Goal: Task Accomplishment & Management: Use online tool/utility

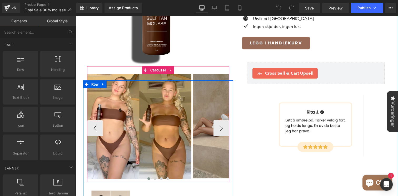
scroll to position [28, 0]
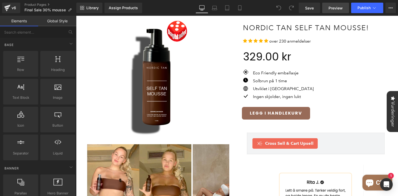
click at [341, 10] on span "Preview" at bounding box center [335, 8] width 14 height 6
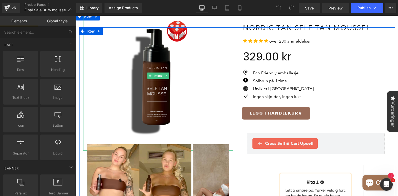
scroll to position [0, 0]
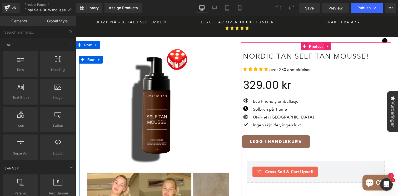
click at [317, 43] on span "Product" at bounding box center [316, 47] width 16 height 8
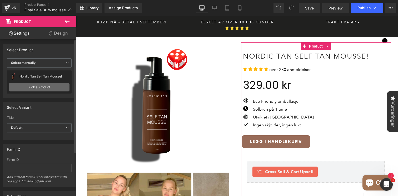
click at [49, 88] on link "Pick a Product" at bounding box center [39, 87] width 61 height 8
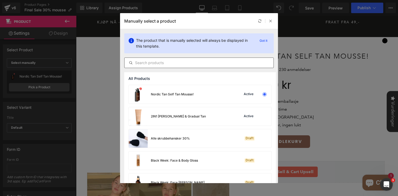
click at [212, 59] on div at bounding box center [198, 63] width 149 height 11
click at [207, 66] on div at bounding box center [198, 63] width 149 height 11
click at [206, 61] on input "text" at bounding box center [198, 63] width 149 height 6
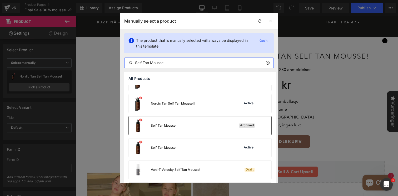
scroll to position [36, 0]
type input "Self Tan Mousse"
click at [192, 145] on div "Self Tan Mousse Active" at bounding box center [200, 147] width 143 height 18
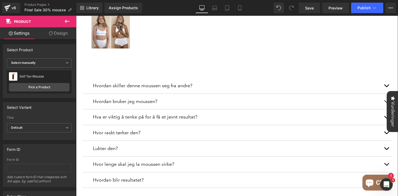
scroll to position [294, 0]
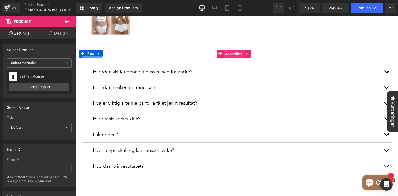
click at [229, 50] on span "Accordion" at bounding box center [234, 54] width 20 height 8
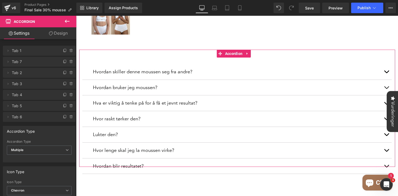
click at [53, 36] on link "Design" at bounding box center [58, 33] width 38 height 12
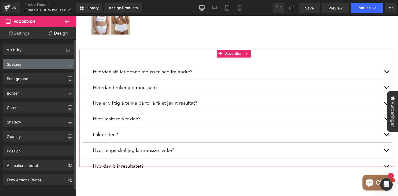
click at [36, 68] on div "Spacing" at bounding box center [39, 64] width 72 height 10
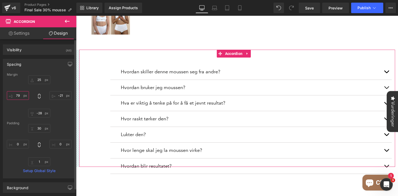
drag, startPoint x: 21, startPoint y: 99, endPoint x: 24, endPoint y: 71, distance: 28.2
click at [24, 71] on div "Spacing [GEOGRAPHIC_DATA] 25 -21 -28 -22 [GEOGRAPHIC_DATA] 30 0 1 0 Setup Globa…" at bounding box center [39, 119] width 73 height 120
drag, startPoint x: 134, startPoint y: 115, endPoint x: 83, endPoint y: 19, distance: 109.2
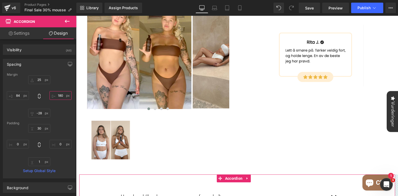
scroll to position [106, 0]
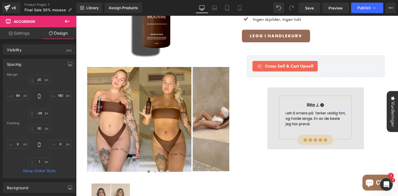
click at [306, 90] on img at bounding box center [315, 119] width 96 height 62
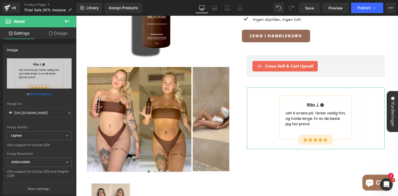
click at [69, 23] on icon at bounding box center [67, 21] width 6 height 6
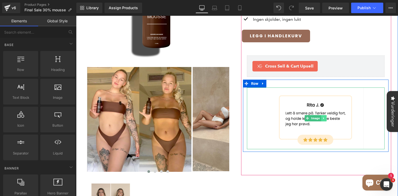
click at [324, 117] on icon at bounding box center [323, 118] width 3 height 3
click at [325, 117] on icon at bounding box center [326, 118] width 3 height 3
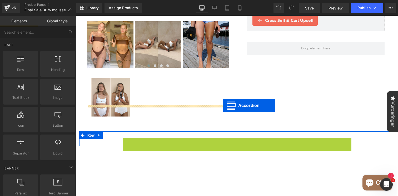
scroll to position [134, 0]
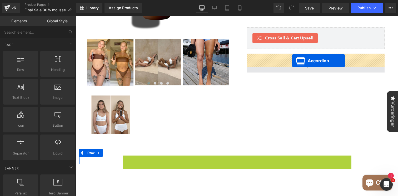
drag, startPoint x: 179, startPoint y: 73, endPoint x: 292, endPoint y: 61, distance: 114.1
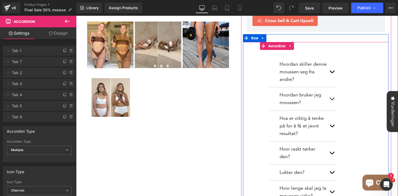
scroll to position [153, 0]
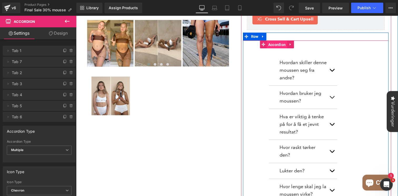
click at [277, 41] on span "Accordion" at bounding box center [277, 45] width 20 height 8
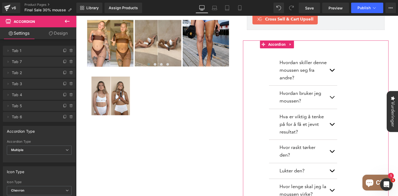
click at [53, 35] on link "Design" at bounding box center [58, 33] width 38 height 12
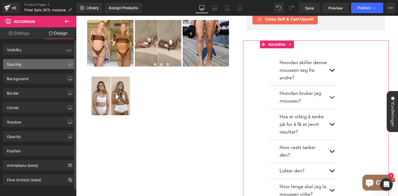
click at [31, 63] on div "Spacing" at bounding box center [39, 64] width 72 height 10
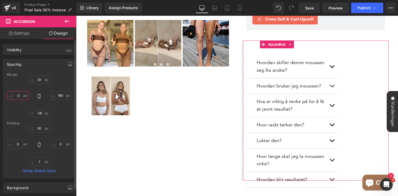
drag, startPoint x: 19, startPoint y: 98, endPoint x: 26, endPoint y: 121, distance: 23.2
click at [26, 121] on div "Margin 25 180 -28 84 [GEOGRAPHIC_DATA] 30 0 1 0 Setup Global Style" at bounding box center [39, 126] width 72 height 106
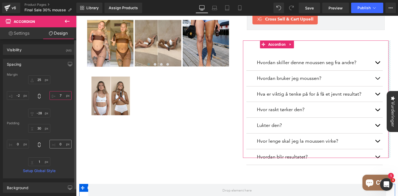
drag, startPoint x: 63, startPoint y: 99, endPoint x: 59, endPoint y: 144, distance: 45.8
click at [59, 144] on div "Margin 25 180 -28 84 [GEOGRAPHIC_DATA] 30 0 1 0 Setup Global Style" at bounding box center [39, 126] width 72 height 106
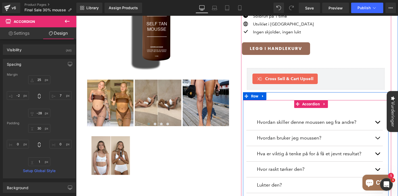
scroll to position [77, 0]
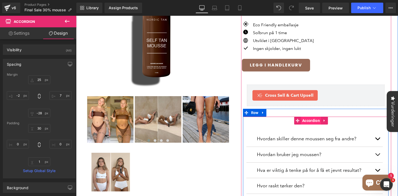
click at [310, 117] on span "Accordion" at bounding box center [311, 121] width 20 height 8
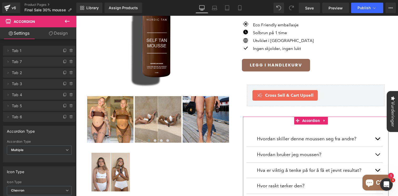
click at [69, 33] on link "Design" at bounding box center [58, 33] width 38 height 12
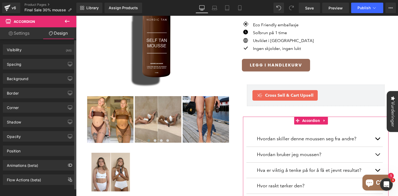
click at [24, 69] on div "Background Color & Image color Color #ffffff 35 % Image Replace Image Upload im…" at bounding box center [39, 76] width 79 height 14
click at [40, 62] on div "Spacing" at bounding box center [39, 64] width 72 height 10
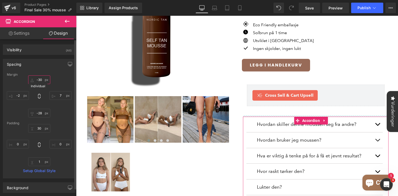
drag, startPoint x: 39, startPoint y: 83, endPoint x: 38, endPoint y: 96, distance: 12.9
click at [38, 96] on div "25 7 -28 -2" at bounding box center [39, 97] width 65 height 42
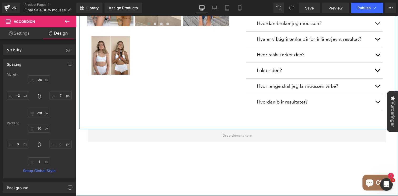
scroll to position [181, 0]
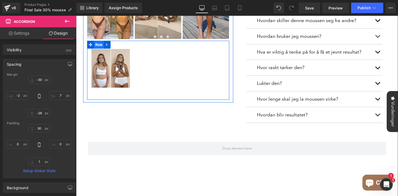
click at [98, 41] on span "Row" at bounding box center [99, 45] width 10 height 8
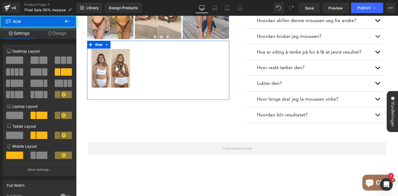
click at [55, 33] on link "Design" at bounding box center [57, 33] width 38 height 12
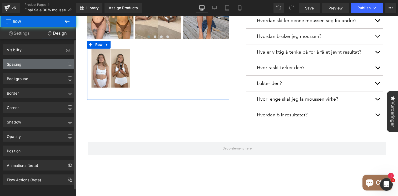
click at [36, 63] on div "Spacing" at bounding box center [39, 64] width 72 height 10
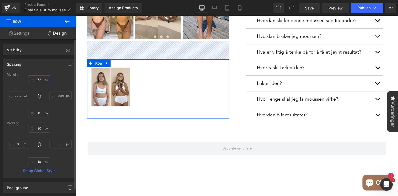
drag, startPoint x: 37, startPoint y: 79, endPoint x: 38, endPoint y: 64, distance: 15.8
click at [38, 64] on div "Spacing [GEOGRAPHIC_DATA] 0 auto 0 auto [GEOGRAPHIC_DATA] 30 0 10 0 Setup Globa…" at bounding box center [39, 119] width 73 height 120
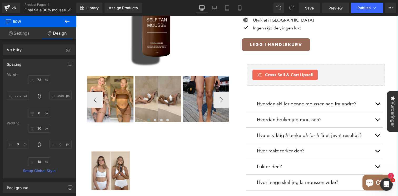
scroll to position [115, 0]
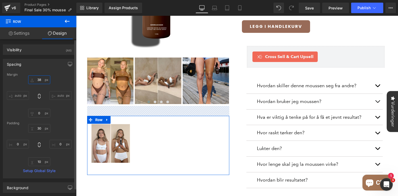
drag, startPoint x: 40, startPoint y: 82, endPoint x: 40, endPoint y: 91, distance: 8.9
click at [40, 92] on div "0 auto 0 auto" at bounding box center [39, 97] width 65 height 42
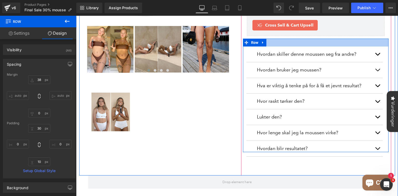
scroll to position [149, 0]
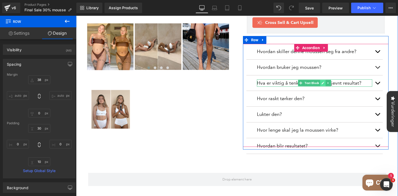
click at [322, 82] on icon at bounding box center [322, 83] width 3 height 3
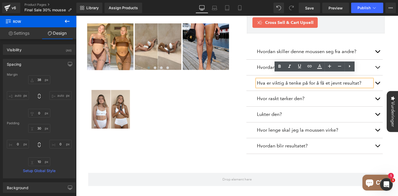
click at [286, 79] on p "Hva er viktig å tenke på for å få et jevnt resultat?" at bounding box center [314, 83] width 115 height 8
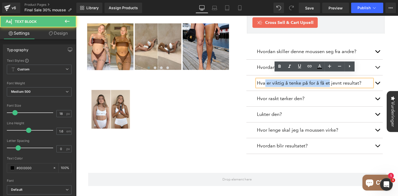
drag, startPoint x: 328, startPoint y: 77, endPoint x: 264, endPoint y: 77, distance: 63.7
click at [264, 79] on p "Hva er viktig å tenke på for å få et jevnt resultat?" at bounding box center [314, 83] width 115 height 8
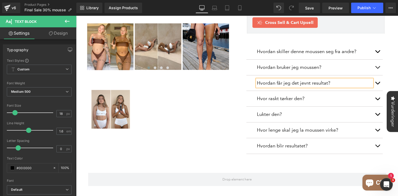
click at [325, 79] on p "Hvordan får jeg det jevnt resultat?" at bounding box center [314, 83] width 115 height 8
click at [296, 79] on p "Hvordan får jeg det jevnt?" at bounding box center [314, 83] width 115 height 8
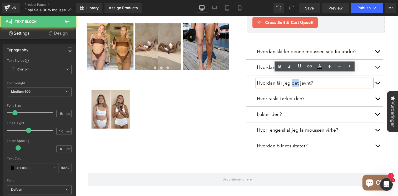
click at [296, 79] on p "Hvordan får jeg det jevnt?" at bounding box center [314, 83] width 115 height 8
click at [301, 79] on p "Hvordan får jeg det jevnt?" at bounding box center [314, 83] width 115 height 8
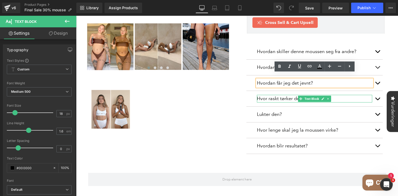
click at [284, 95] on p "Hvor raskt tørker den?" at bounding box center [314, 99] width 115 height 8
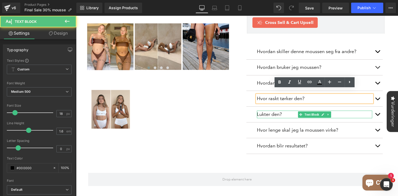
click at [277, 111] on p "Lukter den?" at bounding box center [314, 115] width 115 height 8
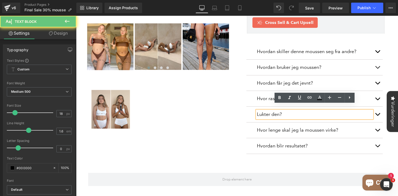
click at [281, 111] on p "Lukter den?" at bounding box center [314, 115] width 115 height 8
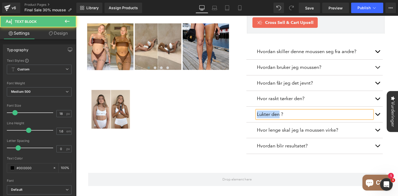
drag, startPoint x: 275, startPoint y: 109, endPoint x: 257, endPoint y: 108, distance: 18.2
click at [257, 111] on p "Lukter den ?" at bounding box center [314, 115] width 115 height 8
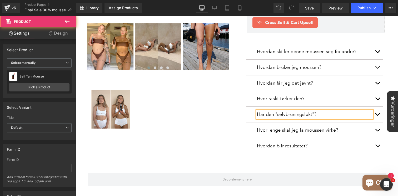
click at [263, 154] on div "Self Tan Mousse (P) Title Icon Icon Icon Icon Icon" at bounding box center [316, 33] width 146 height 264
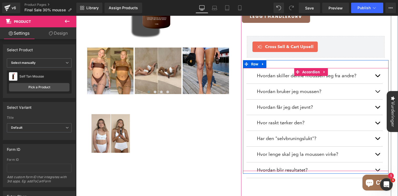
scroll to position [121, 0]
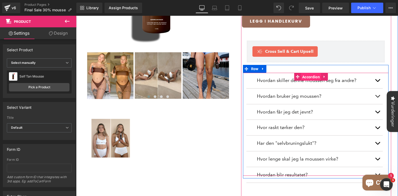
click at [307, 73] on span "Accordion" at bounding box center [311, 77] width 20 height 8
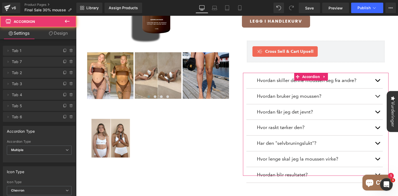
click at [60, 35] on link "Design" at bounding box center [58, 33] width 38 height 12
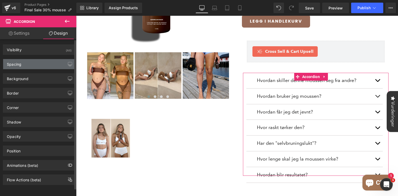
click at [36, 63] on div "Spacing" at bounding box center [39, 64] width 72 height 10
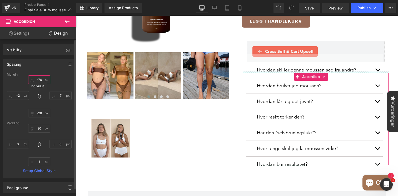
drag, startPoint x: 39, startPoint y: 83, endPoint x: 39, endPoint y: 94, distance: 10.5
click at [39, 94] on div "-30 7 -28 -2" at bounding box center [39, 97] width 65 height 42
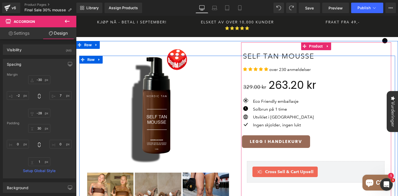
scroll to position [0, 0]
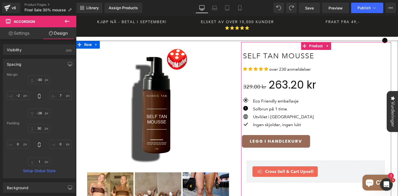
click at [76, 16] on div at bounding box center [76, 16] width 0 height 0
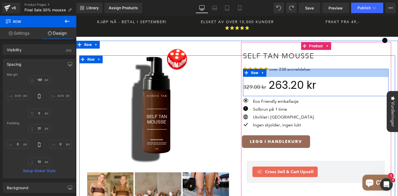
click at [293, 69] on div "329.00 kr 263.20 kr (P) Price Row 31px" at bounding box center [316, 83] width 146 height 28
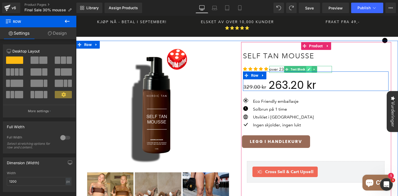
click at [308, 68] on icon at bounding box center [308, 69] width 3 height 3
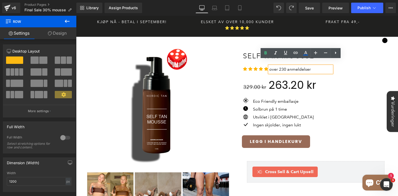
click at [303, 67] on span "over 230 anmeldelser" at bounding box center [290, 69] width 42 height 5
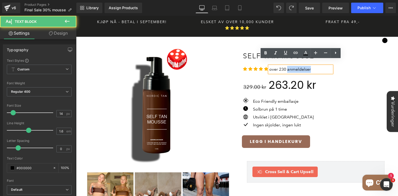
click at [303, 67] on span "over 230 anmeldelser" at bounding box center [290, 69] width 42 height 5
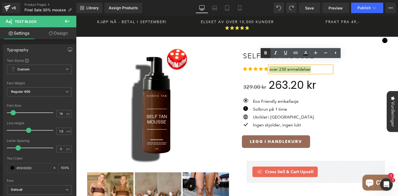
click at [266, 55] on icon at bounding box center [265, 53] width 6 height 6
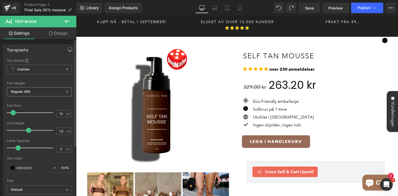
click at [42, 93] on span "Regular 400" at bounding box center [39, 91] width 65 height 9
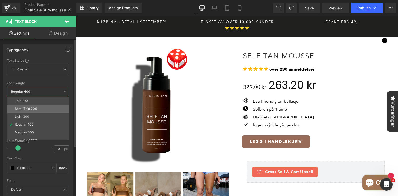
click at [33, 109] on div "Semi Thin 200" at bounding box center [26, 109] width 22 height 4
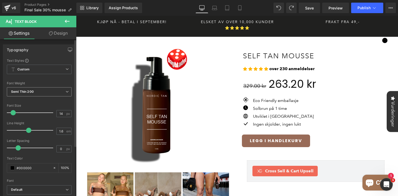
click at [38, 90] on span "Semi Thin 200" at bounding box center [39, 91] width 65 height 9
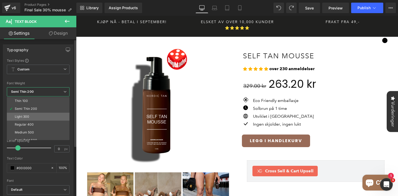
click at [28, 117] on div "Light 300" at bounding box center [22, 117] width 14 height 4
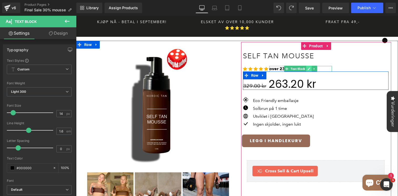
click at [309, 67] on icon at bounding box center [308, 68] width 3 height 3
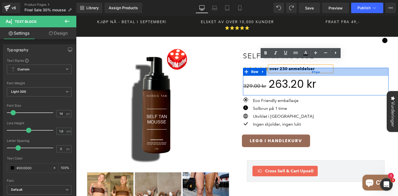
click at [297, 68] on div "31px" at bounding box center [316, 72] width 146 height 8
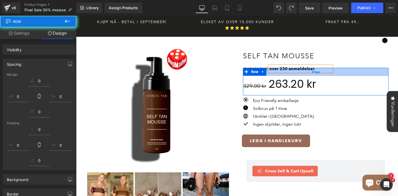
click at [297, 68] on div "31px" at bounding box center [316, 72] width 146 height 8
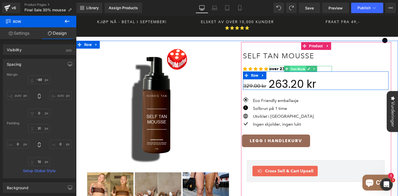
click at [295, 66] on span "Text Block" at bounding box center [297, 69] width 17 height 6
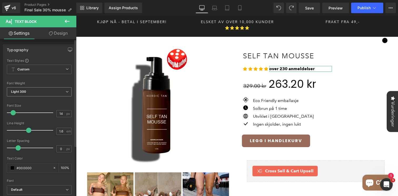
click at [38, 95] on span "Light 300" at bounding box center [39, 91] width 65 height 9
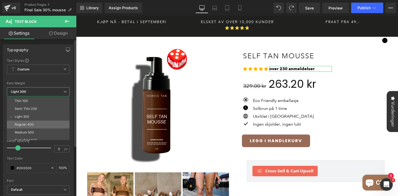
click at [29, 126] on div "Regular 400" at bounding box center [24, 125] width 19 height 4
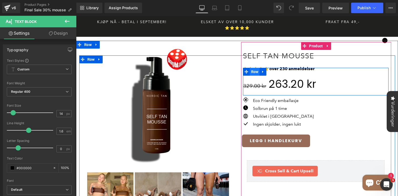
click at [254, 68] on span "Row" at bounding box center [255, 72] width 10 height 8
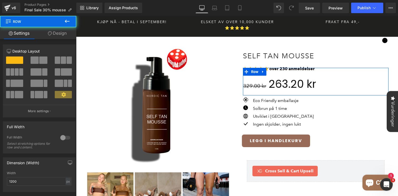
click at [60, 33] on link "Design" at bounding box center [57, 33] width 38 height 12
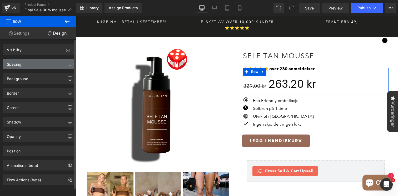
click at [26, 63] on div "Spacing" at bounding box center [39, 64] width 72 height 10
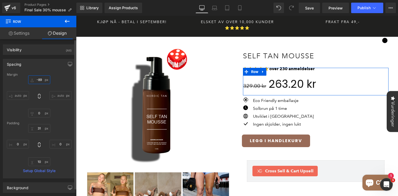
drag, startPoint x: 38, startPoint y: 83, endPoint x: 38, endPoint y: 78, distance: 4.5
click at [38, 78] on input "-89" at bounding box center [39, 80] width 22 height 9
drag, startPoint x: 38, startPoint y: 82, endPoint x: 38, endPoint y: 77, distance: 5.0
click at [38, 77] on input "-89" at bounding box center [39, 80] width 22 height 9
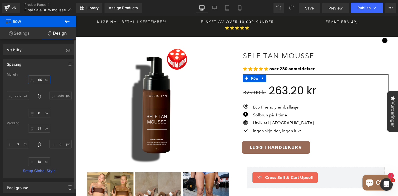
drag, startPoint x: 39, startPoint y: 83, endPoint x: 40, endPoint y: 77, distance: 6.6
click at [40, 77] on input "-89" at bounding box center [39, 80] width 22 height 9
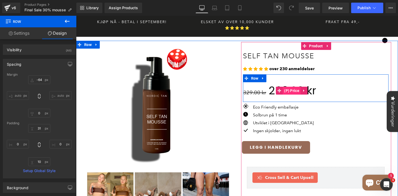
click at [290, 87] on span "(P) Price" at bounding box center [292, 91] width 18 height 8
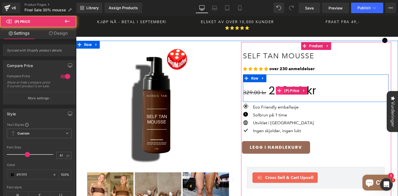
click at [280, 89] on icon at bounding box center [279, 91] width 4 height 4
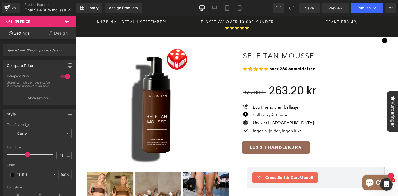
click at [63, 32] on link "Design" at bounding box center [58, 33] width 38 height 12
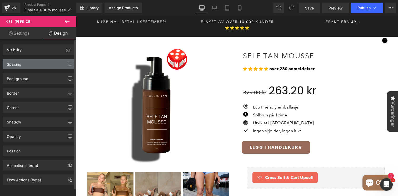
click at [30, 67] on div "Spacing" at bounding box center [39, 64] width 72 height 10
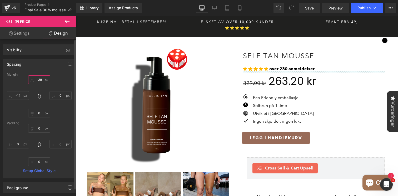
drag, startPoint x: 40, startPoint y: 83, endPoint x: 39, endPoint y: 92, distance: 9.6
click at [39, 92] on div at bounding box center [39, 97] width 65 height 42
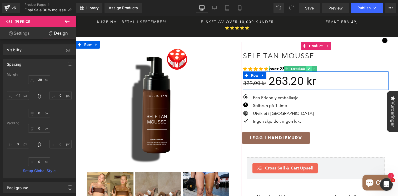
click at [308, 67] on icon at bounding box center [308, 68] width 3 height 3
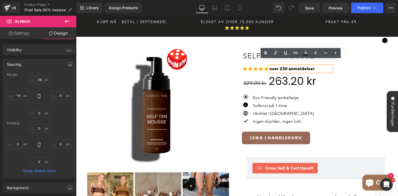
click at [298, 66] on strong "over 230 anmeldelser" at bounding box center [291, 68] width 45 height 5
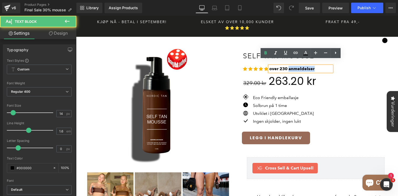
click at [298, 66] on strong "over 230 anmeldelser" at bounding box center [291, 68] width 45 height 5
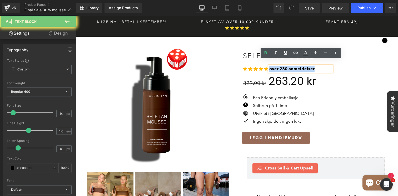
click at [298, 66] on strong "over 230 anmeldelser" at bounding box center [291, 68] width 45 height 5
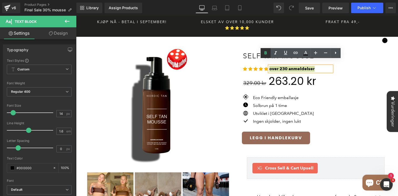
click at [265, 54] on icon at bounding box center [265, 53] width 6 height 6
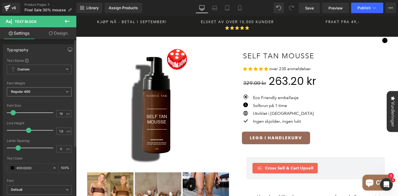
click at [34, 92] on span "Regular 400" at bounding box center [39, 91] width 65 height 9
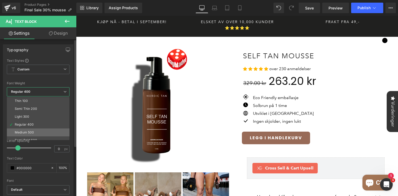
click at [27, 130] on li "Medium 500" at bounding box center [39, 133] width 65 height 8
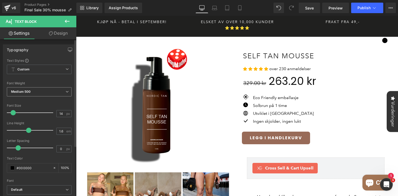
click at [43, 93] on span "Medium 500" at bounding box center [39, 91] width 65 height 9
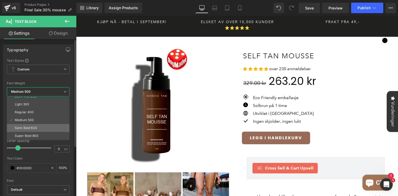
scroll to position [20, 0]
click at [35, 121] on div "Semi Bold 600" at bounding box center [26, 121] width 22 height 4
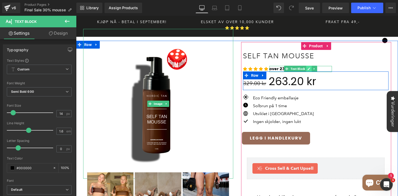
scroll to position [0, 0]
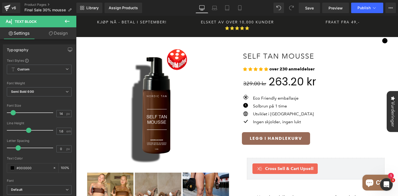
click at [64, 21] on icon at bounding box center [67, 21] width 6 height 6
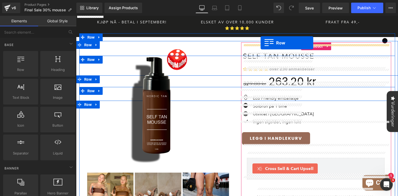
drag, startPoint x: 99, startPoint y: 83, endPoint x: 261, endPoint y: 43, distance: 166.7
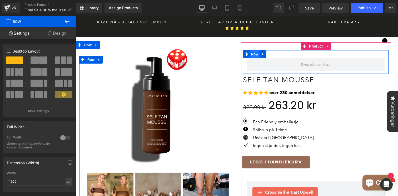
click at [254, 50] on span "Row" at bounding box center [255, 54] width 10 height 8
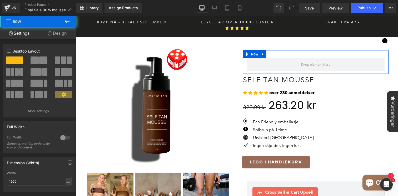
drag, startPoint x: 57, startPoint y: 32, endPoint x: 41, endPoint y: 59, distance: 31.5
click at [57, 32] on link "Design" at bounding box center [57, 33] width 38 height 12
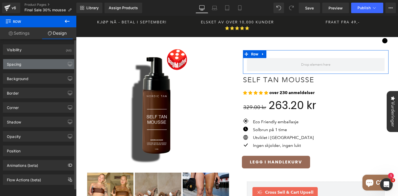
click at [31, 69] on div "Spacing" at bounding box center [39, 64] width 72 height 10
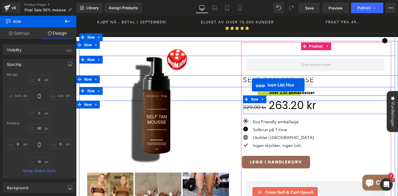
drag, startPoint x: 248, startPoint y: 82, endPoint x: 252, endPoint y: 85, distance: 4.4
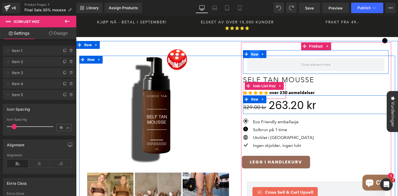
click at [258, 51] on span "Row" at bounding box center [255, 55] width 10 height 8
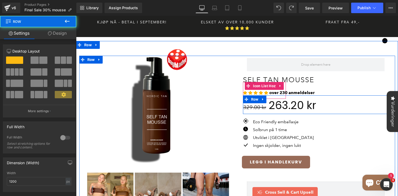
click at [255, 51] on span "Row" at bounding box center [255, 54] width 8 height 6
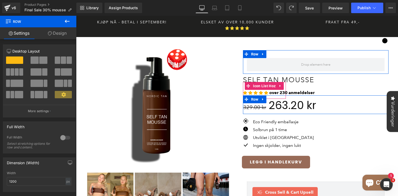
click at [42, 58] on span at bounding box center [43, 60] width 8 height 7
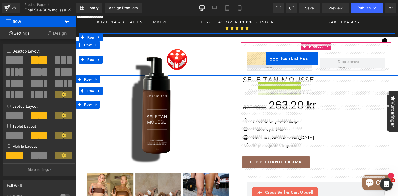
drag, startPoint x: 252, startPoint y: 74, endPoint x: 266, endPoint y: 58, distance: 20.6
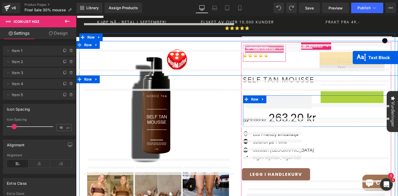
drag, startPoint x: 359, startPoint y: 87, endPoint x: 353, endPoint y: 58, distance: 29.9
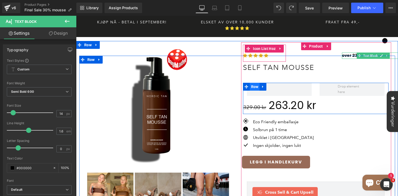
click at [254, 83] on span "Row" at bounding box center [255, 87] width 10 height 8
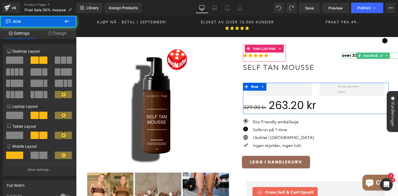
click at [63, 32] on link "Design" at bounding box center [57, 33] width 38 height 12
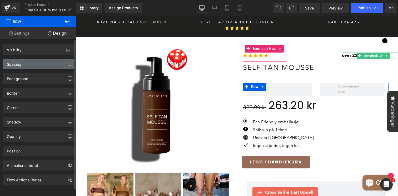
click at [38, 67] on div "Spacing" at bounding box center [39, 64] width 72 height 10
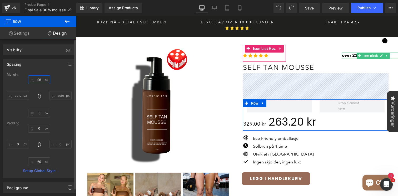
drag, startPoint x: 40, startPoint y: 83, endPoint x: 42, endPoint y: 66, distance: 16.9
click at [42, 66] on div "Spacing [GEOGRAPHIC_DATA] auto auto [GEOGRAPHIC_DATA] Setup Global Style" at bounding box center [39, 119] width 73 height 120
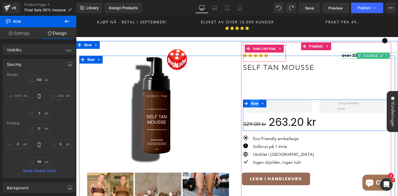
click at [254, 100] on span "Row" at bounding box center [255, 104] width 10 height 8
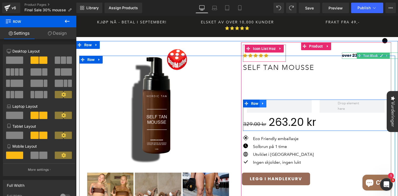
click at [263, 102] on icon at bounding box center [263, 104] width 4 height 4
click at [277, 102] on icon at bounding box center [277, 104] width 4 height 4
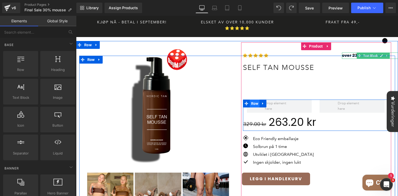
click at [253, 100] on span "Row" at bounding box center [255, 104] width 10 height 8
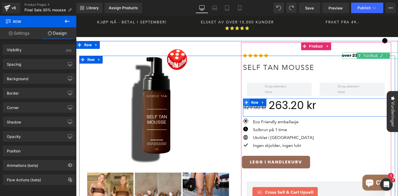
click at [248, 101] on icon at bounding box center [246, 103] width 4 height 4
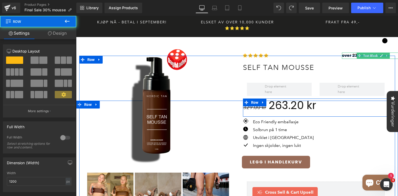
click at [61, 33] on link "Design" at bounding box center [57, 33] width 38 height 12
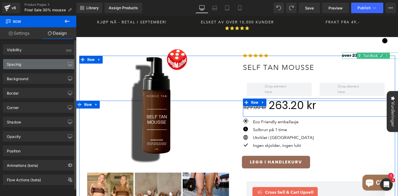
click at [31, 64] on div "Spacing" at bounding box center [39, 64] width 72 height 10
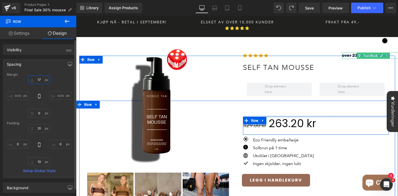
drag, startPoint x: 36, startPoint y: 83, endPoint x: 36, endPoint y: 62, distance: 20.8
click at [36, 62] on div "Spacing [GEOGRAPHIC_DATA] -64 auto 0 auto [GEOGRAPHIC_DATA] 31 0 10 0 Setup Glo…" at bounding box center [39, 119] width 73 height 120
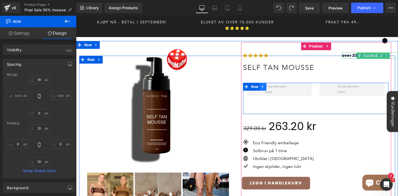
click at [261, 85] on icon at bounding box center [263, 87] width 4 height 4
click at [274, 83] on link at bounding box center [276, 87] width 7 height 8
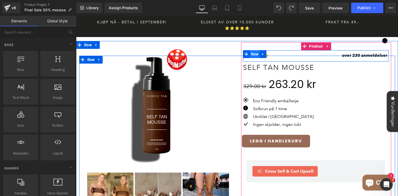
click at [255, 50] on span "Row" at bounding box center [255, 54] width 10 height 8
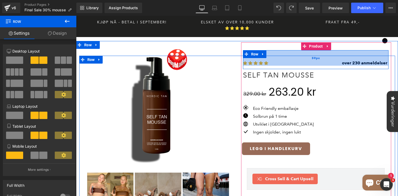
drag, startPoint x: 280, startPoint y: 51, endPoint x: 279, endPoint y: 61, distance: 10.0
click at [279, 61] on div "59px" at bounding box center [316, 58] width 146 height 16
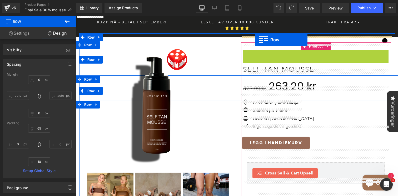
drag, startPoint x: 246, startPoint y: 49, endPoint x: 255, endPoint y: 40, distance: 12.9
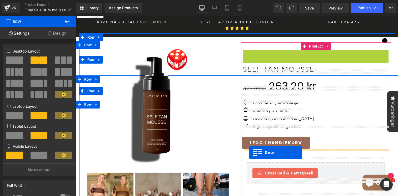
drag, startPoint x: 246, startPoint y: 48, endPoint x: 249, endPoint y: 153, distance: 104.8
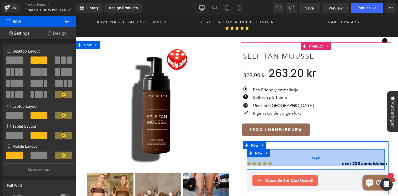
click at [258, 159] on div "65px" at bounding box center [316, 157] width 138 height 17
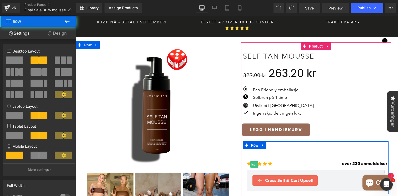
click at [361, 154] on div "Icon Icon Icon Icon Icon Icon List Hoz over 230 anmeldelser Text Block Row 65px" at bounding box center [316, 159] width 138 height 20
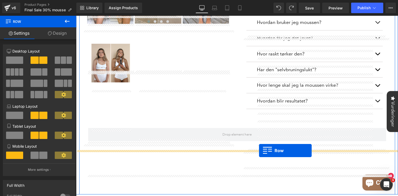
scroll to position [212, 0]
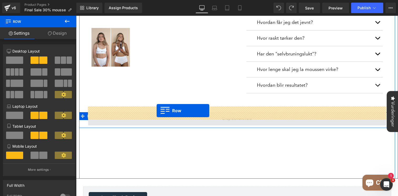
drag, startPoint x: 249, startPoint y: 148, endPoint x: 157, endPoint y: 111, distance: 100.2
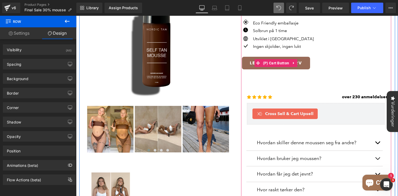
scroll to position [0, 0]
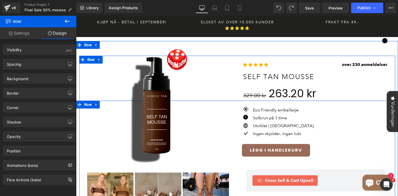
click at [254, 50] on div "Icon Icon Icon Icon Icon Icon List Hoz over 230 anmeldelser Text Block Row 65px" at bounding box center [316, 60] width 146 height 20
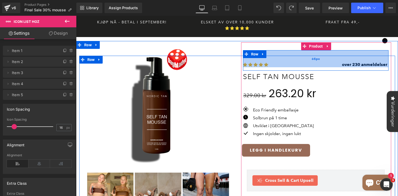
click at [248, 59] on div "65px" at bounding box center [316, 58] width 146 height 17
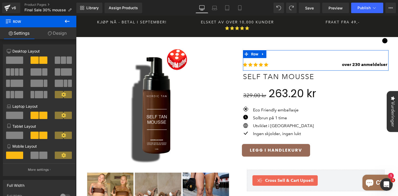
click at [10, 61] on span at bounding box center [14, 60] width 17 height 7
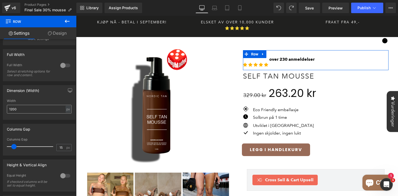
scroll to position [138, 0]
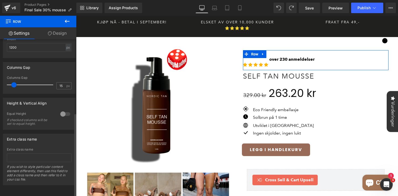
click at [62, 110] on div at bounding box center [65, 114] width 13 height 8
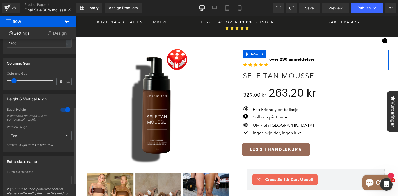
click at [63, 110] on div at bounding box center [65, 110] width 13 height 8
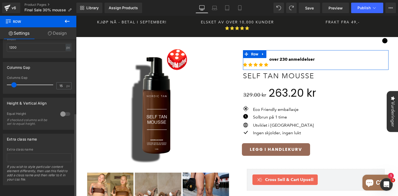
click at [63, 111] on div at bounding box center [65, 114] width 13 height 8
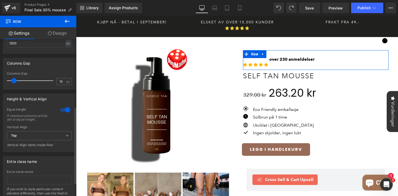
click at [63, 111] on div at bounding box center [65, 110] width 13 height 8
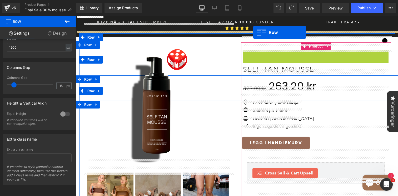
drag, startPoint x: 247, startPoint y: 48, endPoint x: 253, endPoint y: 32, distance: 17.3
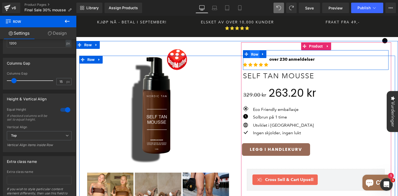
click at [254, 51] on span "Row" at bounding box center [255, 55] width 10 height 8
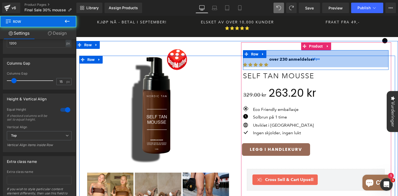
click at [255, 58] on div "65px" at bounding box center [316, 58] width 146 height 17
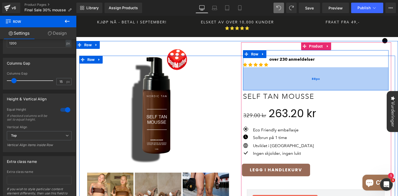
drag, startPoint x: 256, startPoint y: 63, endPoint x: 252, endPoint y: 84, distance: 20.9
click at [252, 84] on div "88px" at bounding box center [316, 78] width 146 height 23
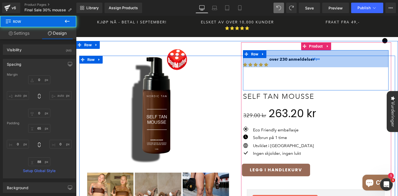
click at [279, 53] on div "65px" at bounding box center [316, 58] width 146 height 17
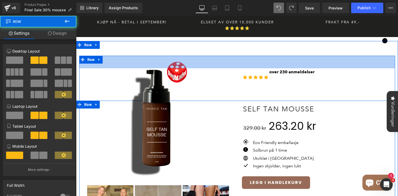
drag, startPoint x: 274, startPoint y: 51, endPoint x: 273, endPoint y: 65, distance: 14.7
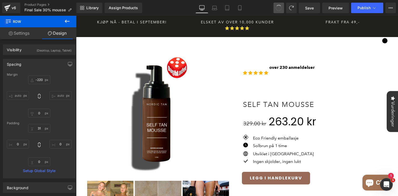
click at [281, 8] on span at bounding box center [278, 8] width 8 height 8
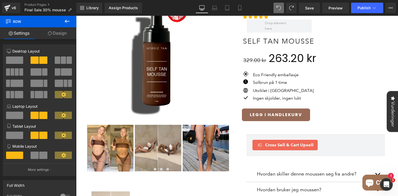
scroll to position [0, 0]
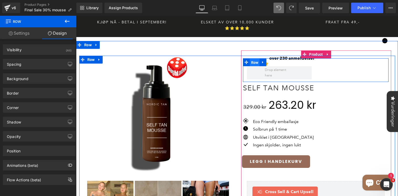
click at [254, 59] on span "Row" at bounding box center [255, 63] width 10 height 8
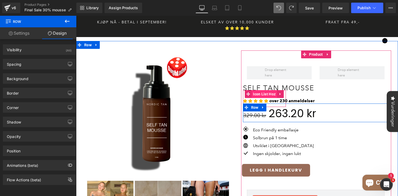
click at [262, 90] on span "Icon List Hoz" at bounding box center [264, 94] width 25 height 8
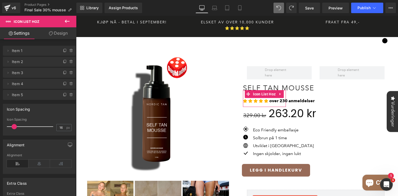
click at [59, 34] on link "Design" at bounding box center [58, 33] width 38 height 12
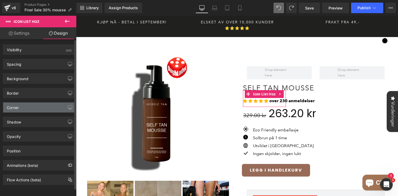
scroll to position [4, 0]
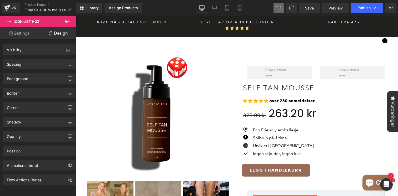
click at [65, 22] on icon at bounding box center [67, 21] width 6 height 6
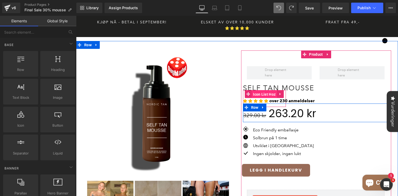
click at [258, 91] on span "Icon List Hoz" at bounding box center [264, 95] width 25 height 8
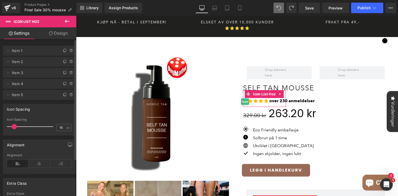
click at [38, 52] on span "Item 1" at bounding box center [34, 51] width 44 height 10
click at [14, 127] on span at bounding box center [14, 126] width 5 height 5
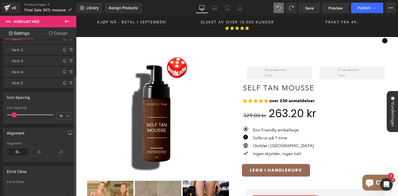
scroll to position [0, 0]
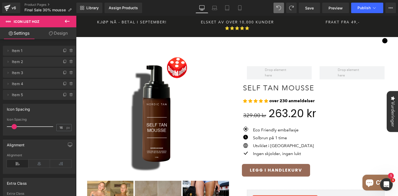
click at [65, 34] on link "Design" at bounding box center [58, 33] width 38 height 12
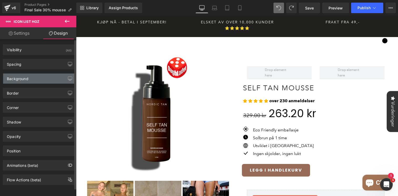
click at [43, 75] on div "Background" at bounding box center [39, 79] width 72 height 10
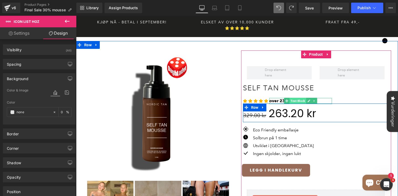
click at [295, 98] on span "Text Block" at bounding box center [297, 101] width 17 height 6
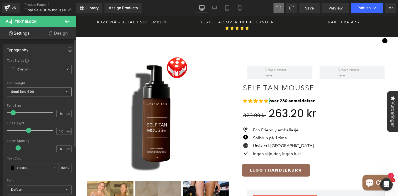
click at [33, 91] on b "Semi Bold 600" at bounding box center [22, 92] width 23 height 4
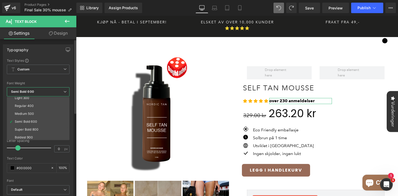
scroll to position [8, 0]
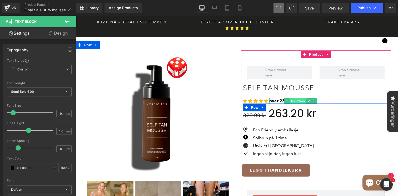
click at [299, 98] on span "Text Block" at bounding box center [297, 101] width 17 height 6
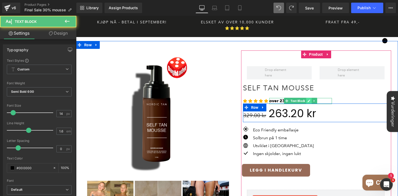
click at [309, 100] on icon at bounding box center [309, 101] width 3 height 3
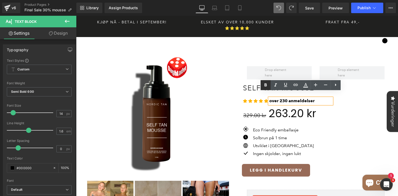
click at [265, 87] on icon at bounding box center [265, 85] width 6 height 6
click at [295, 98] on span "over 230 anmeldelser" at bounding box center [291, 100] width 45 height 5
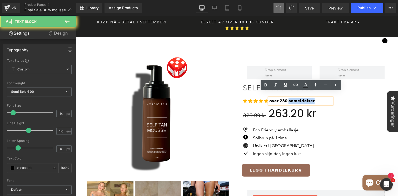
click at [295, 98] on span "over 230 anmeldelser" at bounding box center [291, 100] width 45 height 5
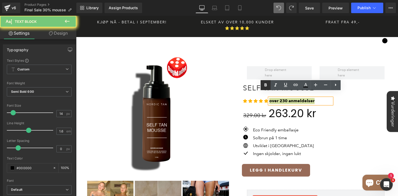
click at [265, 85] on icon at bounding box center [265, 84] width 2 height 3
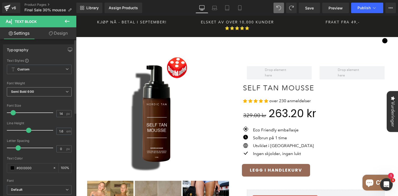
click at [49, 89] on span "Semi Bold 600" at bounding box center [39, 91] width 65 height 9
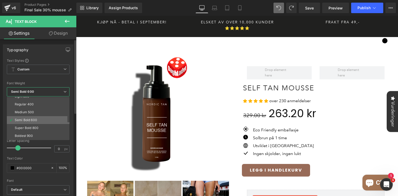
scroll to position [21, 0]
click at [35, 128] on div "Super Bold 800" at bounding box center [27, 128] width 24 height 4
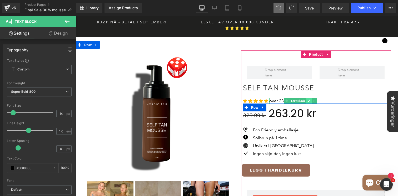
click at [307, 98] on link at bounding box center [309, 101] width 6 height 6
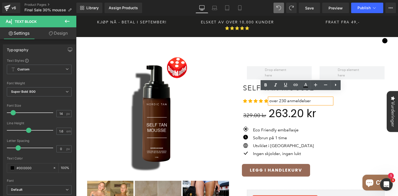
click at [292, 98] on span "over 230 anmeldelser" at bounding box center [290, 100] width 42 height 5
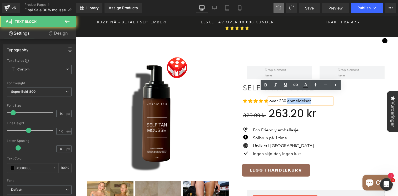
click at [292, 98] on span "over 230 anmeldelser" at bounding box center [290, 100] width 42 height 5
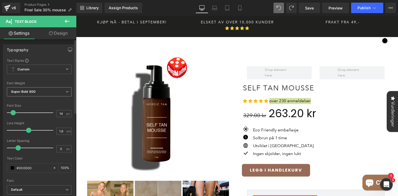
click at [60, 92] on span "Super Bold 800" at bounding box center [39, 91] width 65 height 9
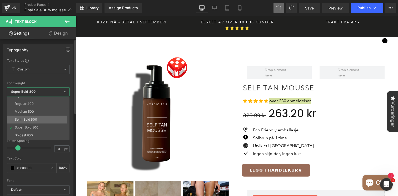
click at [39, 119] on li "Semi Bold 600" at bounding box center [39, 120] width 65 height 8
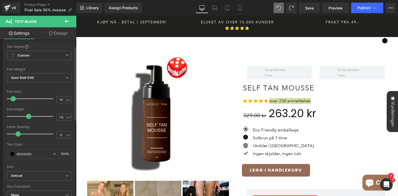
scroll to position [15, 0]
click at [45, 77] on span "Semi Bold 600" at bounding box center [39, 77] width 65 height 9
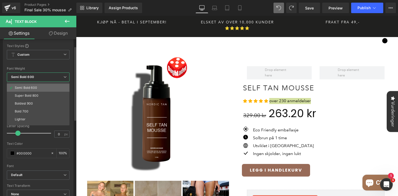
scroll to position [39, 0]
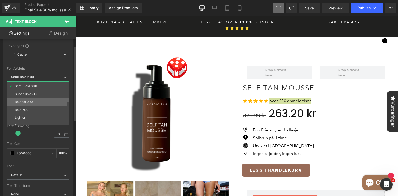
click at [33, 101] on li "Boldest 900" at bounding box center [39, 102] width 65 height 8
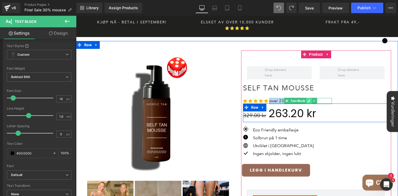
click at [309, 100] on icon at bounding box center [309, 101] width 3 height 3
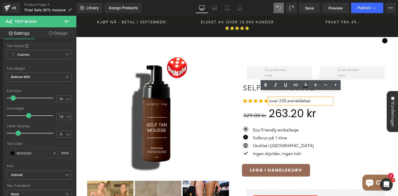
click at [312, 98] on p "over 230 anmeldelser" at bounding box center [300, 101] width 63 height 6
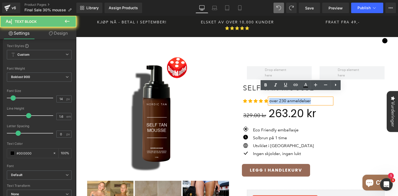
drag, startPoint x: 316, startPoint y: 96, endPoint x: 271, endPoint y: 94, distance: 44.5
click at [271, 98] on p "over 230 anmeldelser" at bounding box center [300, 101] width 63 height 6
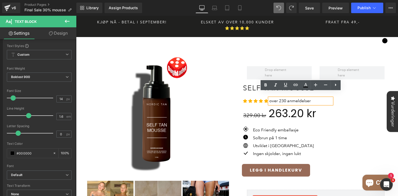
click at [275, 98] on span "over 230 anmeldelser" at bounding box center [290, 100] width 42 height 5
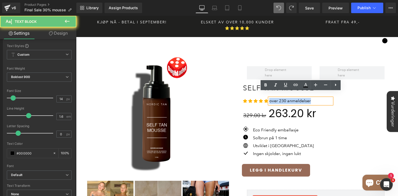
click at [275, 98] on span "over 230 anmeldelser" at bounding box center [290, 100] width 42 height 5
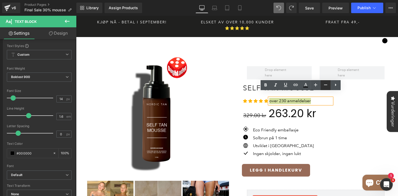
click at [328, 84] on icon at bounding box center [325, 85] width 6 height 6
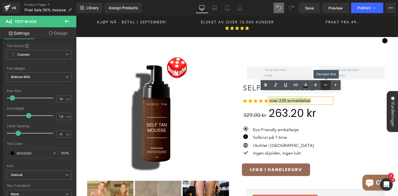
click at [327, 84] on icon at bounding box center [325, 85] width 6 height 6
click at [323, 86] on icon at bounding box center [325, 85] width 6 height 6
click at [324, 86] on icon at bounding box center [325, 85] width 6 height 6
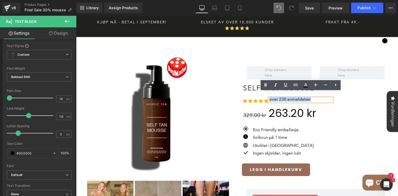
click at [297, 97] on span "over 230 anmeldelser" at bounding box center [290, 99] width 42 height 5
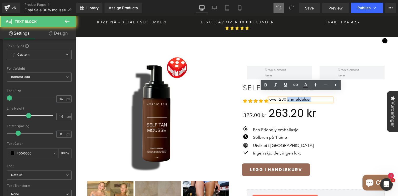
click at [297, 97] on span "over 230 anmeldelser" at bounding box center [290, 99] width 42 height 5
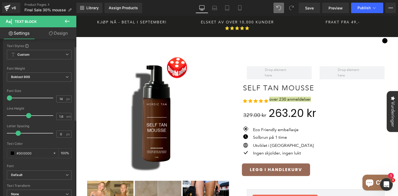
click at [7, 98] on span at bounding box center [9, 98] width 5 height 5
click at [65, 34] on link "Design" at bounding box center [58, 33] width 38 height 12
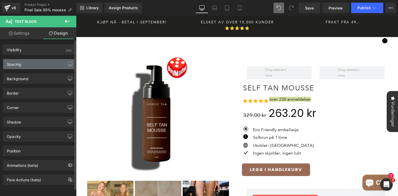
click at [37, 63] on div "Spacing" at bounding box center [39, 64] width 72 height 10
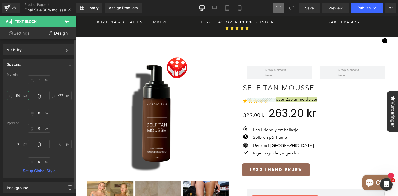
drag, startPoint x: 22, startPoint y: 99, endPoint x: 22, endPoint y: 92, distance: 6.6
click at [22, 92] on input "85" at bounding box center [18, 95] width 22 height 9
drag, startPoint x: 60, startPoint y: 98, endPoint x: 60, endPoint y: 93, distance: 5.0
click at [60, 93] on input "-77" at bounding box center [60, 95] width 22 height 9
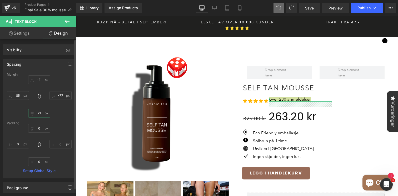
click at [38, 112] on input "0" at bounding box center [39, 113] width 22 height 9
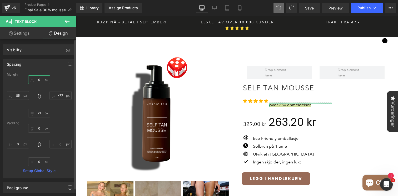
drag, startPoint x: 39, startPoint y: 83, endPoint x: 40, endPoint y: 80, distance: 3.2
click at [40, 80] on input "-21" at bounding box center [39, 80] width 22 height 9
drag, startPoint x: 37, startPoint y: 82, endPoint x: 37, endPoint y: 87, distance: 5.3
click at [37, 87] on div "-21 -77 0 85" at bounding box center [39, 97] width 65 height 42
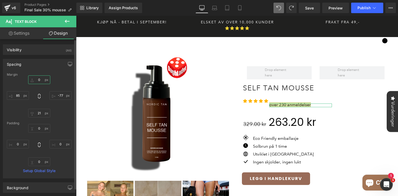
drag, startPoint x: 40, startPoint y: 83, endPoint x: 39, endPoint y: 89, distance: 6.1
click at [39, 89] on div "-21 -77 0 85" at bounding box center [39, 97] width 65 height 42
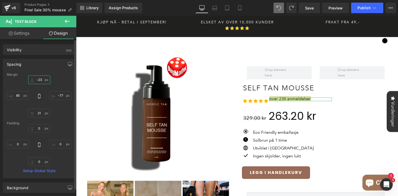
click at [39, 81] on input "-21" at bounding box center [39, 80] width 22 height 9
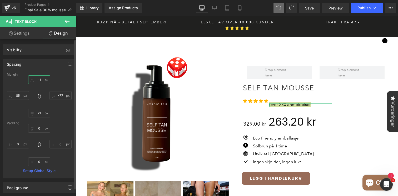
type input "-14"
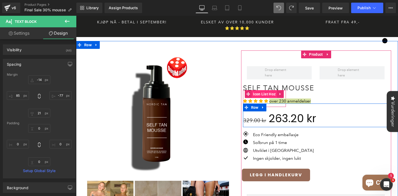
click at [259, 90] on span "Icon List Hoz" at bounding box center [264, 94] width 25 height 8
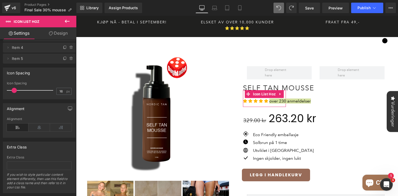
scroll to position [46, 0]
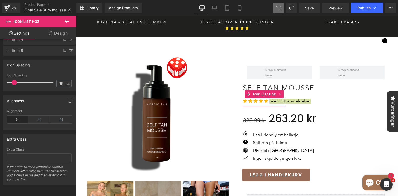
click at [59, 32] on link "Design" at bounding box center [58, 33] width 38 height 12
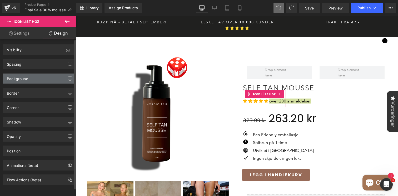
click at [53, 79] on div "Background" at bounding box center [39, 79] width 72 height 10
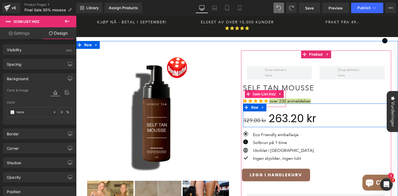
click at [261, 90] on span "Icon List Hoz" at bounding box center [264, 94] width 25 height 8
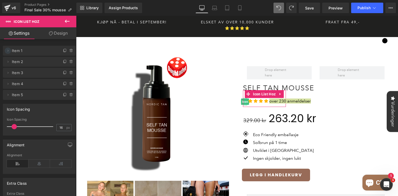
click at [8, 51] on icon at bounding box center [8, 51] width 1 height 2
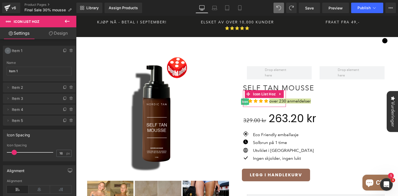
click at [7, 50] on icon at bounding box center [8, 51] width 4 height 4
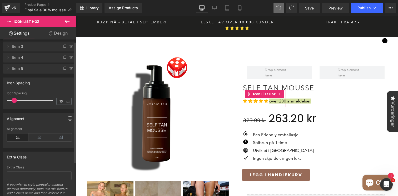
scroll to position [0, 0]
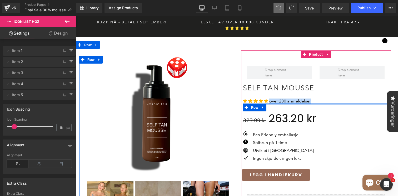
click at [334, 104] on div "Icon Icon Icon Icon Icon Icon List Hoz over 230 anmeldelser Text Block Row" at bounding box center [316, 116] width 146 height 24
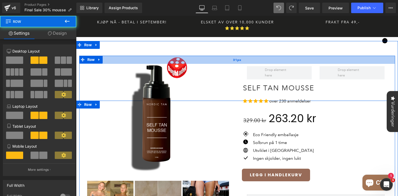
click at [265, 58] on div "31px" at bounding box center [237, 60] width 316 height 8
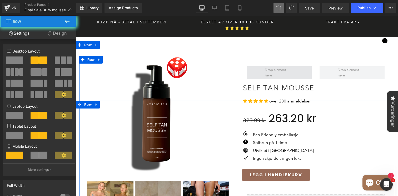
click at [261, 66] on span at bounding box center [279, 72] width 65 height 13
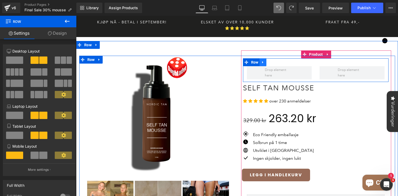
click at [263, 59] on link at bounding box center [262, 62] width 7 height 8
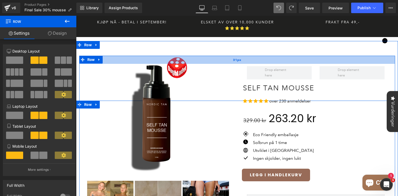
click at [276, 58] on div "31px" at bounding box center [237, 60] width 316 height 8
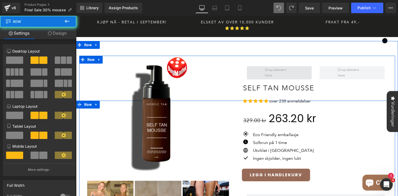
click at [262, 67] on span at bounding box center [279, 72] width 65 height 13
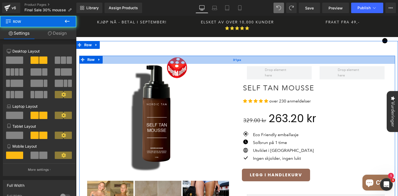
click at [276, 58] on div "31px" at bounding box center [237, 60] width 316 height 8
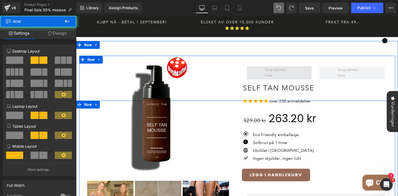
click at [262, 66] on span at bounding box center [279, 72] width 65 height 13
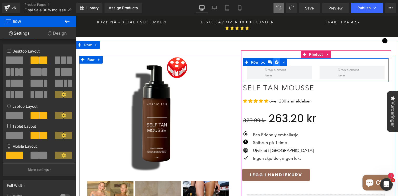
click at [275, 59] on link at bounding box center [276, 62] width 7 height 8
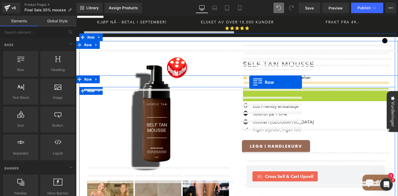
drag, startPoint x: 246, startPoint y: 87, endPoint x: 249, endPoint y: 82, distance: 5.8
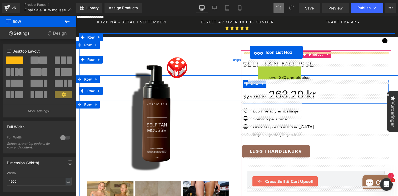
drag, startPoint x: 247, startPoint y: 66, endPoint x: 250, endPoint y: 52, distance: 13.9
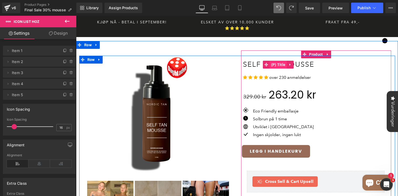
click at [274, 61] on span "(P) Title" at bounding box center [278, 65] width 17 height 8
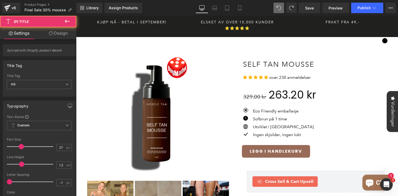
click at [54, 35] on link "Design" at bounding box center [58, 33] width 38 height 12
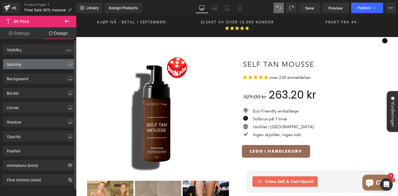
click at [28, 66] on div "Spacing" at bounding box center [39, 64] width 72 height 10
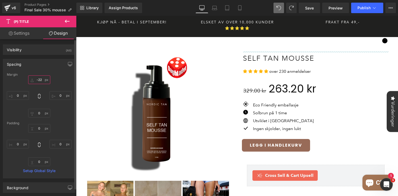
click at [36, 81] on input "1" at bounding box center [39, 80] width 22 height 9
click at [279, 7] on icon at bounding box center [278, 8] width 5 height 5
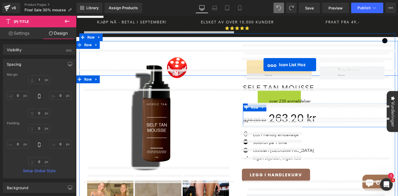
drag, startPoint x: 248, startPoint y: 91, endPoint x: 263, endPoint y: 65, distance: 30.1
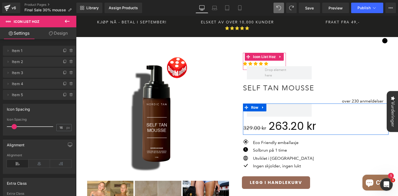
click at [54, 34] on link "Design" at bounding box center [58, 33] width 38 height 12
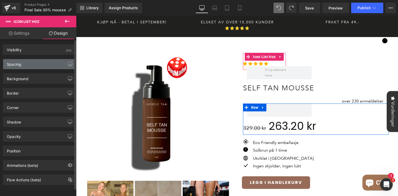
click at [32, 68] on div "Spacing" at bounding box center [39, 64] width 72 height 10
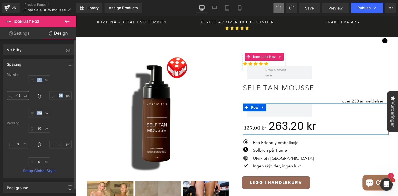
click at [19, 97] on div "-51 98 -34 -15" at bounding box center [39, 97] width 65 height 42
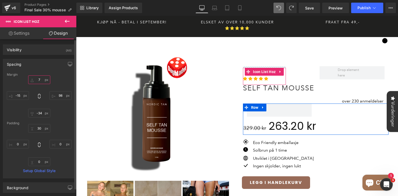
drag, startPoint x: 36, startPoint y: 82, endPoint x: 37, endPoint y: 68, distance: 14.0
click at [37, 68] on div "Spacing [GEOGRAPHIC_DATA] -51 98 -34 -15 [GEOGRAPHIC_DATA] 30 0 0 0 Setup Globa…" at bounding box center [39, 119] width 73 height 120
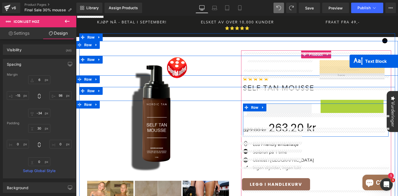
drag, startPoint x: 360, startPoint y: 96, endPoint x: 349, endPoint y: 62, distance: 36.1
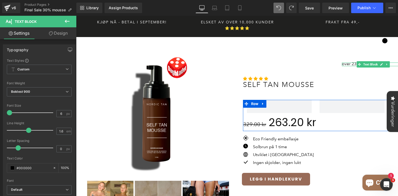
click at [56, 32] on link "Design" at bounding box center [58, 33] width 38 height 12
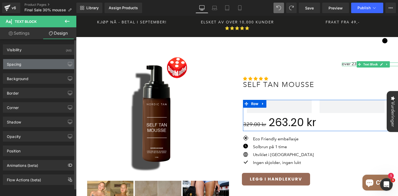
click at [31, 63] on div "Spacing" at bounding box center [39, 64] width 72 height 10
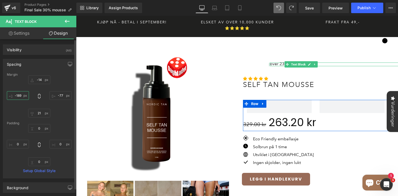
drag, startPoint x: 19, startPoint y: 98, endPoint x: 19, endPoint y: 170, distance: 72.1
click at [19, 170] on div "Margin -14 -77 21 85 [GEOGRAPHIC_DATA] 0 0 0 0 Setup Global Style" at bounding box center [39, 126] width 72 height 106
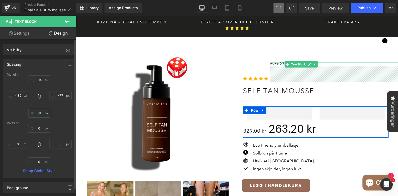
drag, startPoint x: 38, startPoint y: 116, endPoint x: 39, endPoint y: 106, distance: 10.3
click at [39, 106] on div "-14 -77 21 85" at bounding box center [39, 97] width 65 height 42
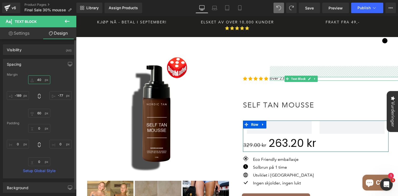
drag, startPoint x: 40, startPoint y: 84, endPoint x: 42, endPoint y: 69, distance: 14.3
click at [42, 69] on div "Spacing [GEOGRAPHIC_DATA] -14 -77 21 85 [GEOGRAPHIC_DATA] 0 0 0 0 Setup Global …" at bounding box center [39, 119] width 73 height 120
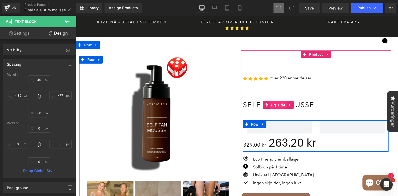
click at [278, 101] on span "(P) Title" at bounding box center [278, 105] width 17 height 8
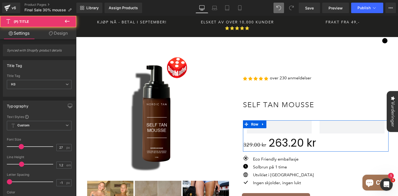
click at [61, 33] on link "Design" at bounding box center [58, 33] width 38 height 12
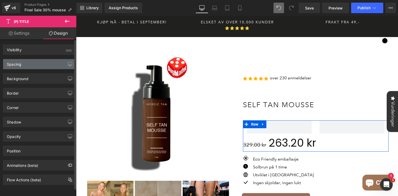
click at [34, 69] on div "Spacing" at bounding box center [39, 64] width 72 height 10
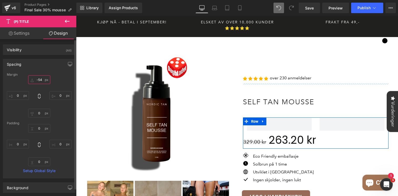
drag, startPoint x: 41, startPoint y: 83, endPoint x: 41, endPoint y: 98, distance: 14.2
click at [41, 98] on div "1 0 0 0" at bounding box center [39, 97] width 65 height 42
drag, startPoint x: 39, startPoint y: 84, endPoint x: 39, endPoint y: 95, distance: 10.3
click at [39, 95] on div "1 0 0 0" at bounding box center [39, 97] width 65 height 42
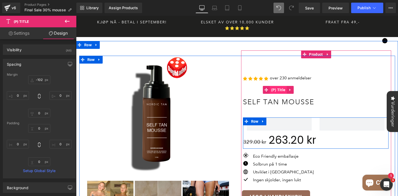
click at [278, 86] on span "(P) Title" at bounding box center [278, 90] width 17 height 8
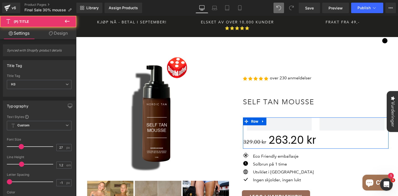
click at [50, 29] on link "Design" at bounding box center [58, 33] width 38 height 12
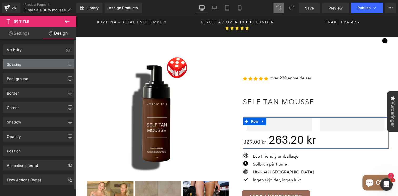
click at [38, 64] on div "Spacing" at bounding box center [39, 64] width 72 height 10
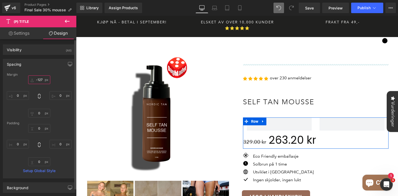
drag, startPoint x: 40, startPoint y: 83, endPoint x: 39, endPoint y: 90, distance: 6.9
click at [39, 90] on div "-102 0 0 0" at bounding box center [39, 97] width 65 height 42
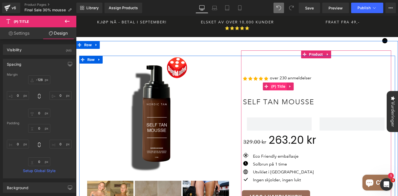
click at [276, 83] on span "(P) Title" at bounding box center [278, 87] width 17 height 8
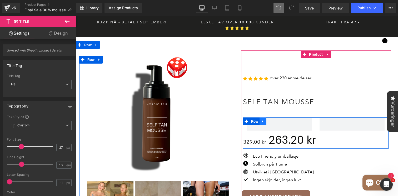
click at [265, 118] on link at bounding box center [262, 122] width 7 height 8
click at [275, 120] on icon at bounding box center [277, 122] width 4 height 4
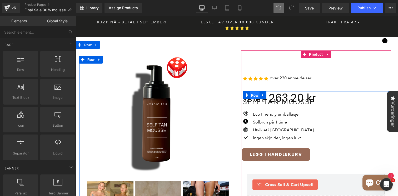
click at [252, 92] on span "Row" at bounding box center [255, 96] width 10 height 8
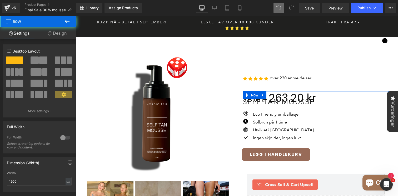
click at [64, 35] on link "Design" at bounding box center [57, 33] width 38 height 12
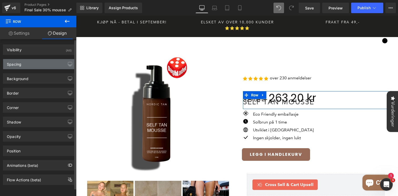
click at [34, 65] on div "Spacing" at bounding box center [39, 64] width 72 height 10
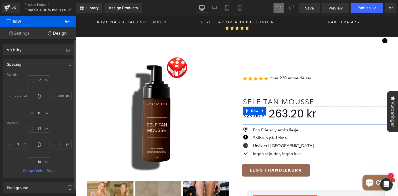
drag, startPoint x: 37, startPoint y: 82, endPoint x: 39, endPoint y: 67, distance: 15.9
click at [39, 67] on div "Spacing [GEOGRAPHIC_DATA] -64 auto 0 auto [GEOGRAPHIC_DATA] 31 0 10 0 Setup Glo…" at bounding box center [39, 119] width 73 height 120
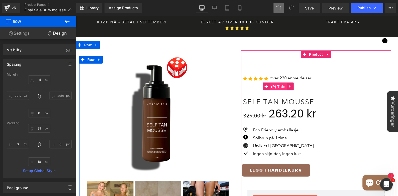
click at [278, 83] on span "(P) Title" at bounding box center [278, 87] width 17 height 8
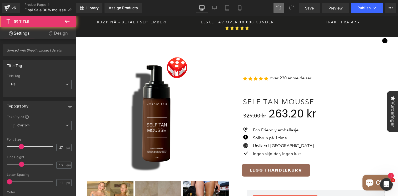
click at [59, 32] on link "Design" at bounding box center [58, 33] width 38 height 12
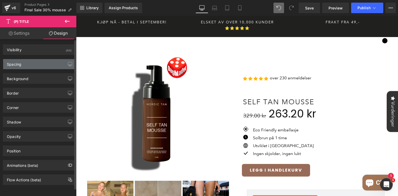
click at [31, 64] on div "Spacing" at bounding box center [39, 64] width 72 height 10
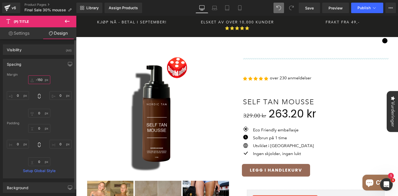
drag, startPoint x: 38, startPoint y: 83, endPoint x: 39, endPoint y: 85, distance: 2.6
click at [39, 86] on div at bounding box center [39, 97] width 65 height 42
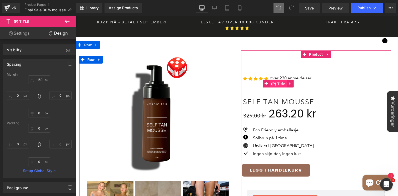
click at [280, 80] on span "(P) Title" at bounding box center [278, 84] width 17 height 8
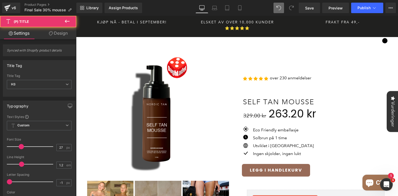
click at [56, 34] on link "Design" at bounding box center [58, 33] width 38 height 12
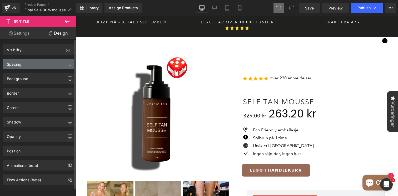
click at [36, 65] on div "Spacing" at bounding box center [39, 64] width 72 height 10
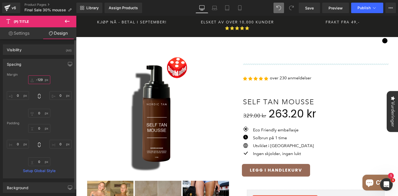
drag, startPoint x: 41, startPoint y: 82, endPoint x: 40, endPoint y: 84, distance: 3.1
click at [40, 84] on div "-150 0 0 0" at bounding box center [39, 97] width 65 height 42
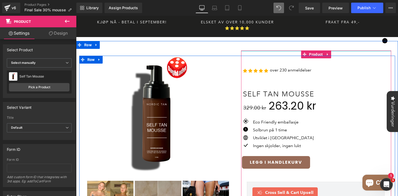
drag, startPoint x: 293, startPoint y: 51, endPoint x: 293, endPoint y: 32, distance: 19.5
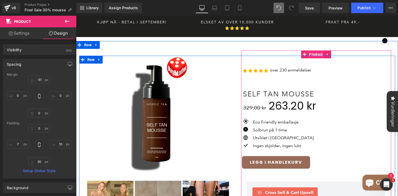
click at [314, 51] on span "Product" at bounding box center [316, 55] width 16 height 8
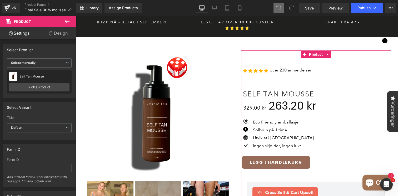
click at [58, 36] on link "Design" at bounding box center [58, 33] width 38 height 12
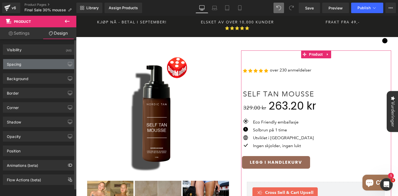
click at [37, 69] on div "Spacing" at bounding box center [39, 64] width 72 height 10
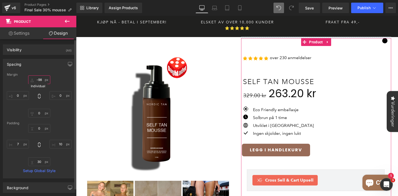
drag, startPoint x: 40, startPoint y: 83, endPoint x: 40, endPoint y: 95, distance: 12.4
click at [40, 95] on div "-51 0 0 0" at bounding box center [39, 97] width 65 height 42
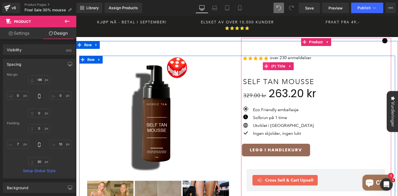
click at [267, 64] on icon at bounding box center [266, 66] width 4 height 4
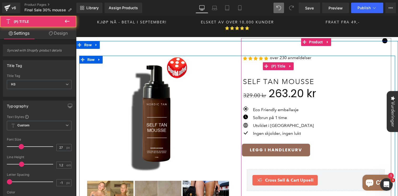
click at [302, 78] on link "Self Tan Mousse" at bounding box center [278, 82] width 71 height 8
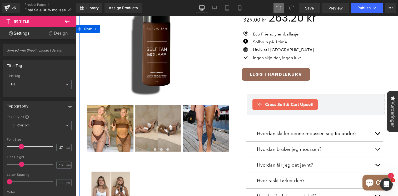
scroll to position [74, 0]
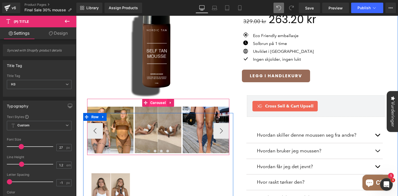
click at [155, 99] on span "Carousel" at bounding box center [158, 103] width 18 height 8
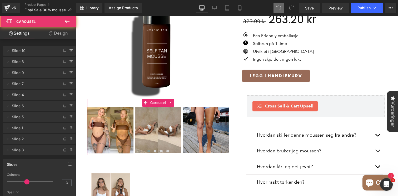
click at [59, 37] on link "Design" at bounding box center [58, 33] width 38 height 12
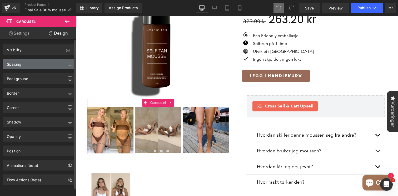
click at [42, 61] on div "Spacing" at bounding box center [39, 64] width 72 height 10
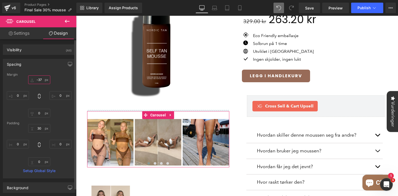
drag, startPoint x: 39, startPoint y: 83, endPoint x: 39, endPoint y: 71, distance: 12.4
click at [39, 71] on div "Spacing [GEOGRAPHIC_DATA] -84 0 0 0 [GEOGRAPHIC_DATA] 30 0 0 0 Setup Global Sty…" at bounding box center [39, 119] width 73 height 120
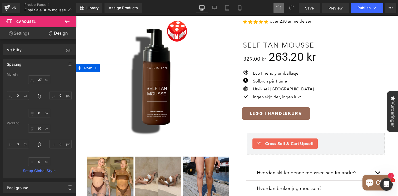
scroll to position [0, 0]
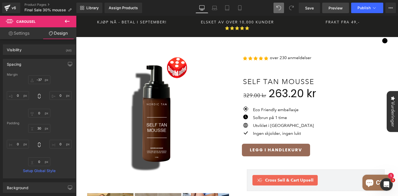
click at [343, 8] on link "Preview" at bounding box center [335, 8] width 27 height 11
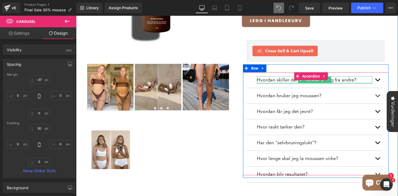
scroll to position [129, 0]
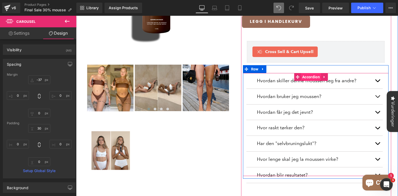
click at [304, 73] on span "Accordion" at bounding box center [311, 77] width 20 height 8
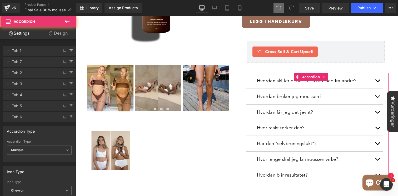
click at [58, 31] on link "Design" at bounding box center [58, 33] width 38 height 12
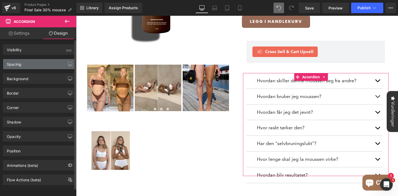
click at [39, 62] on div "Spacing" at bounding box center [39, 64] width 72 height 10
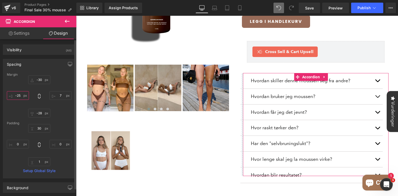
drag, startPoint x: 20, startPoint y: 98, endPoint x: 25, endPoint y: 104, distance: 7.7
click at [25, 104] on div "-30 7 -28 -2" at bounding box center [39, 97] width 65 height 42
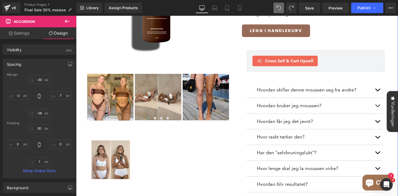
scroll to position [142, 0]
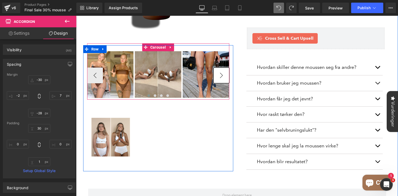
click at [218, 68] on button "›" at bounding box center [221, 76] width 16 height 16
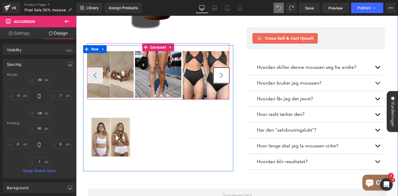
click at [218, 68] on button "›" at bounding box center [221, 76] width 16 height 16
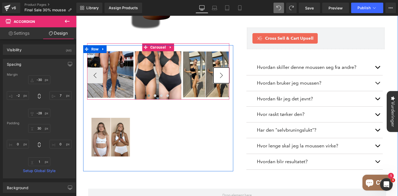
click at [218, 68] on button "›" at bounding box center [221, 76] width 16 height 16
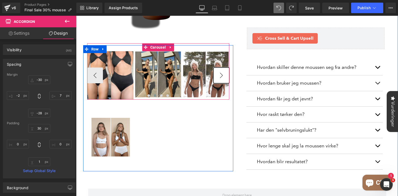
click at [218, 68] on button "›" at bounding box center [221, 76] width 16 height 16
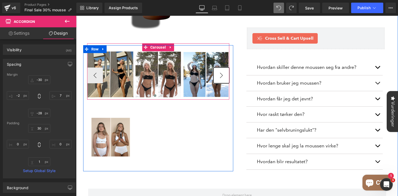
click at [218, 68] on button "›" at bounding box center [221, 76] width 16 height 16
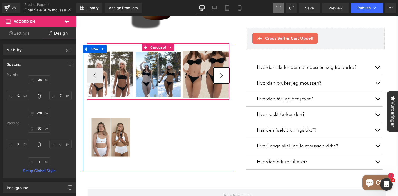
click at [218, 68] on button "›" at bounding box center [221, 76] width 16 height 16
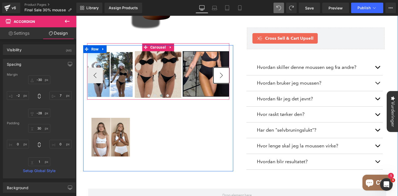
click at [218, 68] on button "›" at bounding box center [221, 76] width 16 height 16
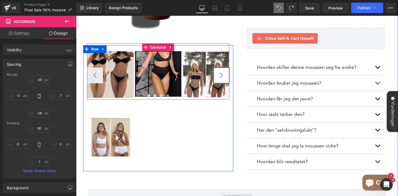
click at [218, 68] on button "›" at bounding box center [221, 76] width 16 height 16
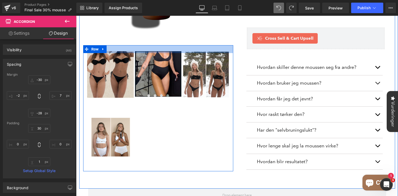
click at [158, 45] on div at bounding box center [158, 49] width 150 height 8
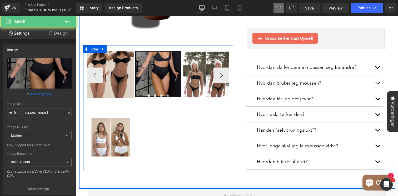
click at [153, 55] on img at bounding box center [158, 74] width 47 height 46
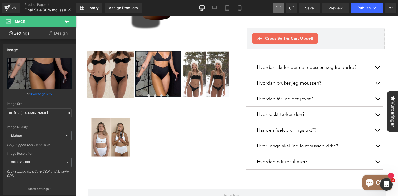
click at [68, 21] on icon at bounding box center [67, 21] width 6 height 6
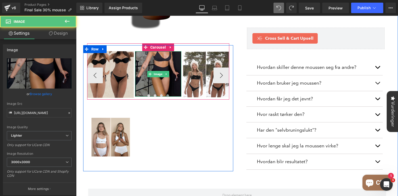
click at [168, 60] on img at bounding box center [158, 74] width 47 height 46
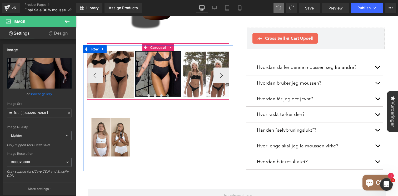
click at [157, 44] on span "Carousel" at bounding box center [158, 48] width 18 height 8
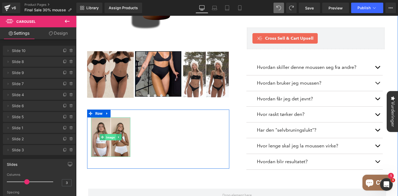
click at [110, 134] on span "Image" at bounding box center [110, 137] width 11 height 6
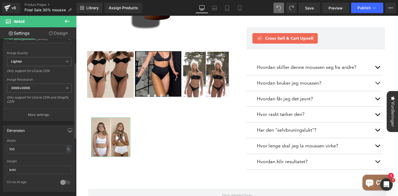
scroll to position [116, 0]
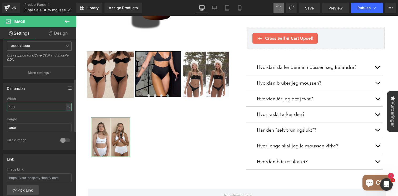
click at [13, 107] on input "100" at bounding box center [39, 107] width 65 height 9
type input "120"
click at [57, 119] on div "Height" at bounding box center [39, 120] width 65 height 4
click at [72, 115] on div "100% Width 120 % % px auto Height auto 0 Circle Image" at bounding box center [39, 123] width 72 height 53
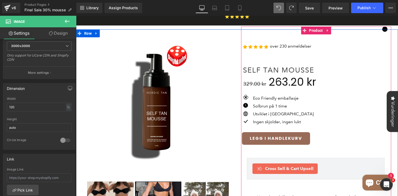
scroll to position [0, 0]
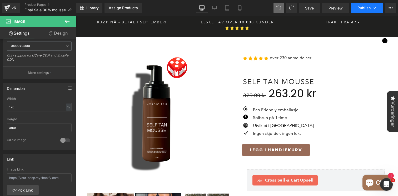
click at [364, 7] on span "Publish" at bounding box center [363, 8] width 13 height 4
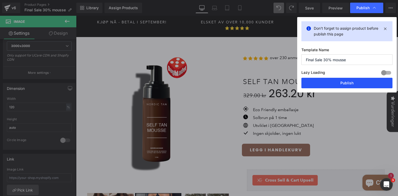
click at [351, 82] on button "Publish" at bounding box center [346, 83] width 91 height 11
